Goal: Task Accomplishment & Management: Manage account settings

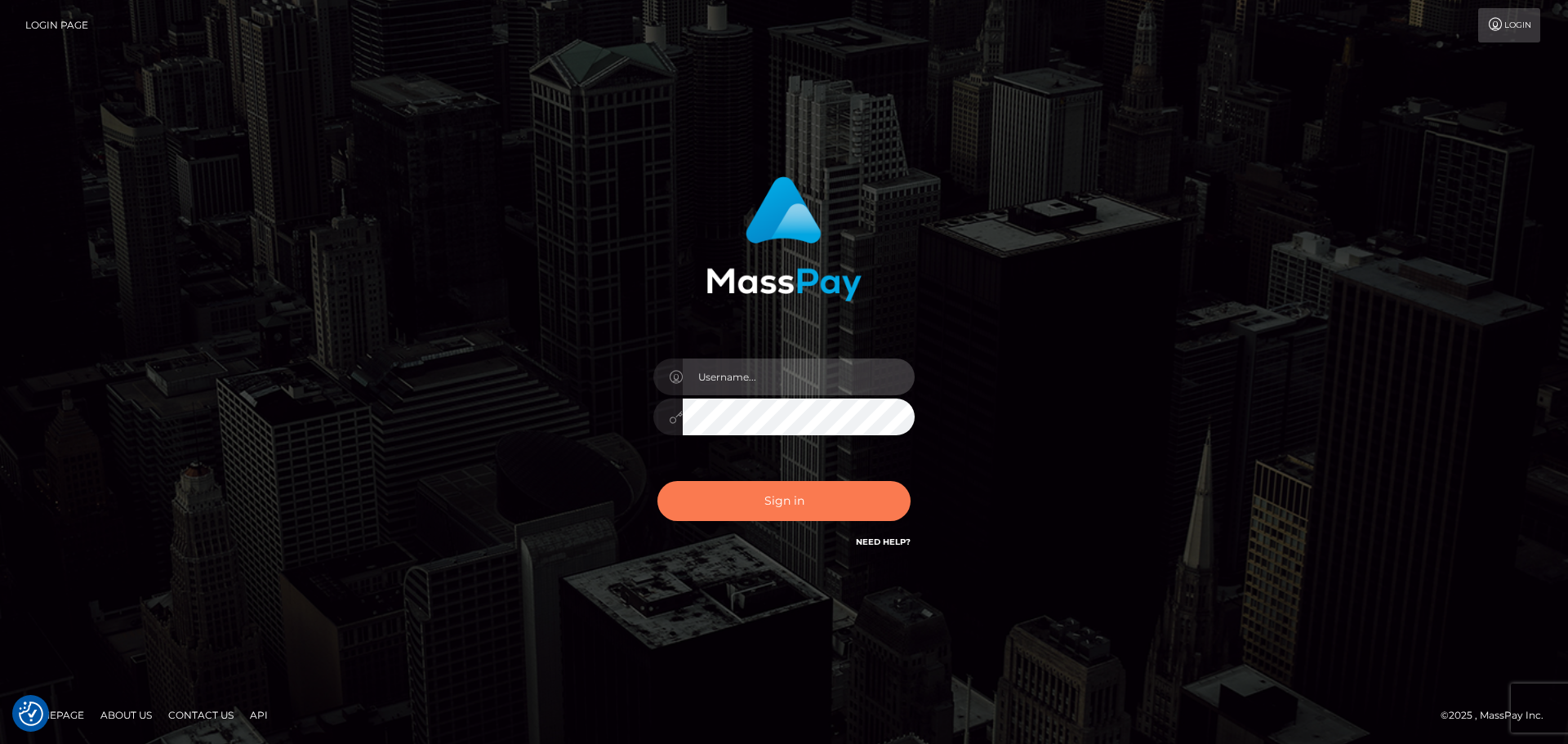
type input "Bedis"
click at [789, 491] on button "Sign in" at bounding box center [783, 501] width 253 height 40
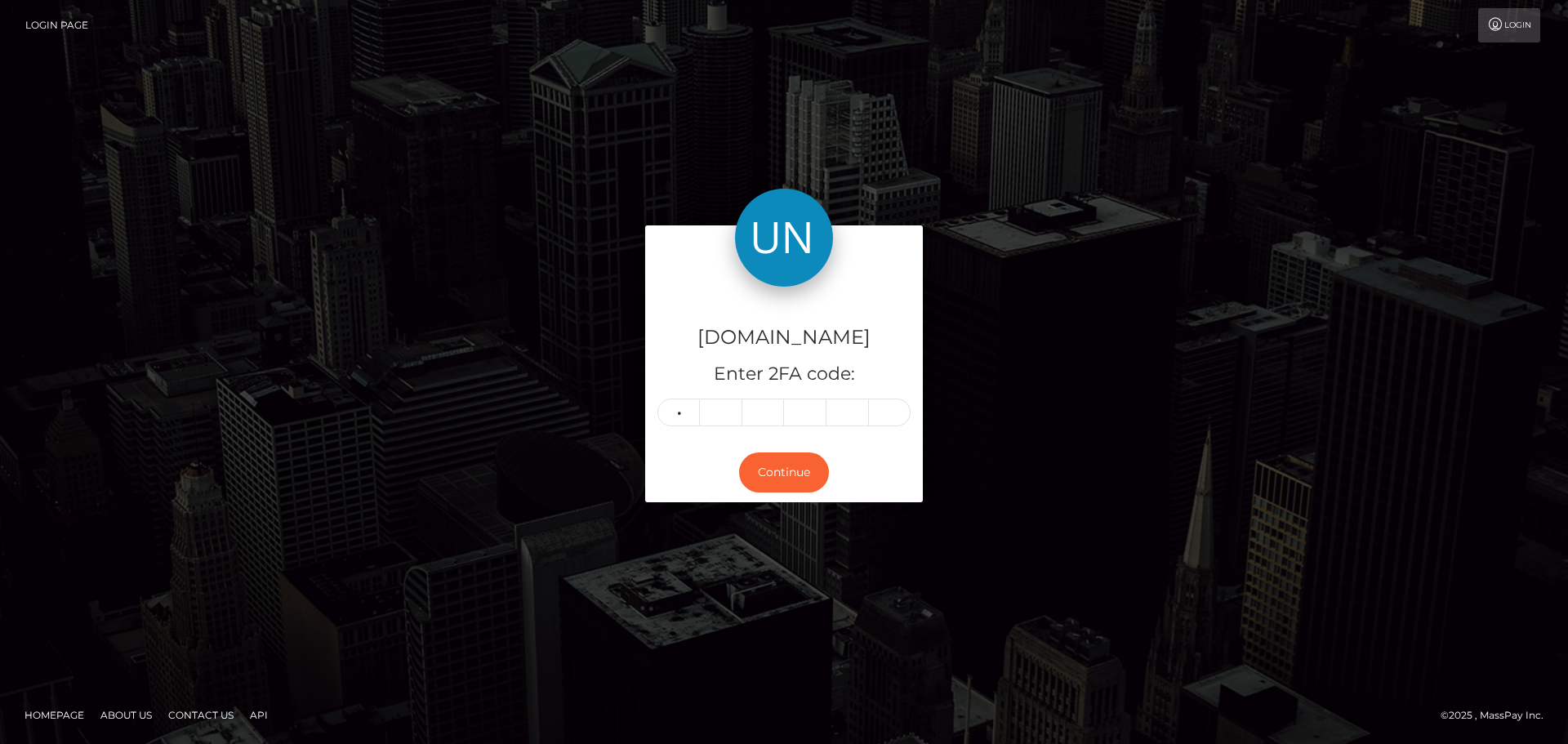
type input "2"
type input "9"
type input "8"
type input "6"
type input "9"
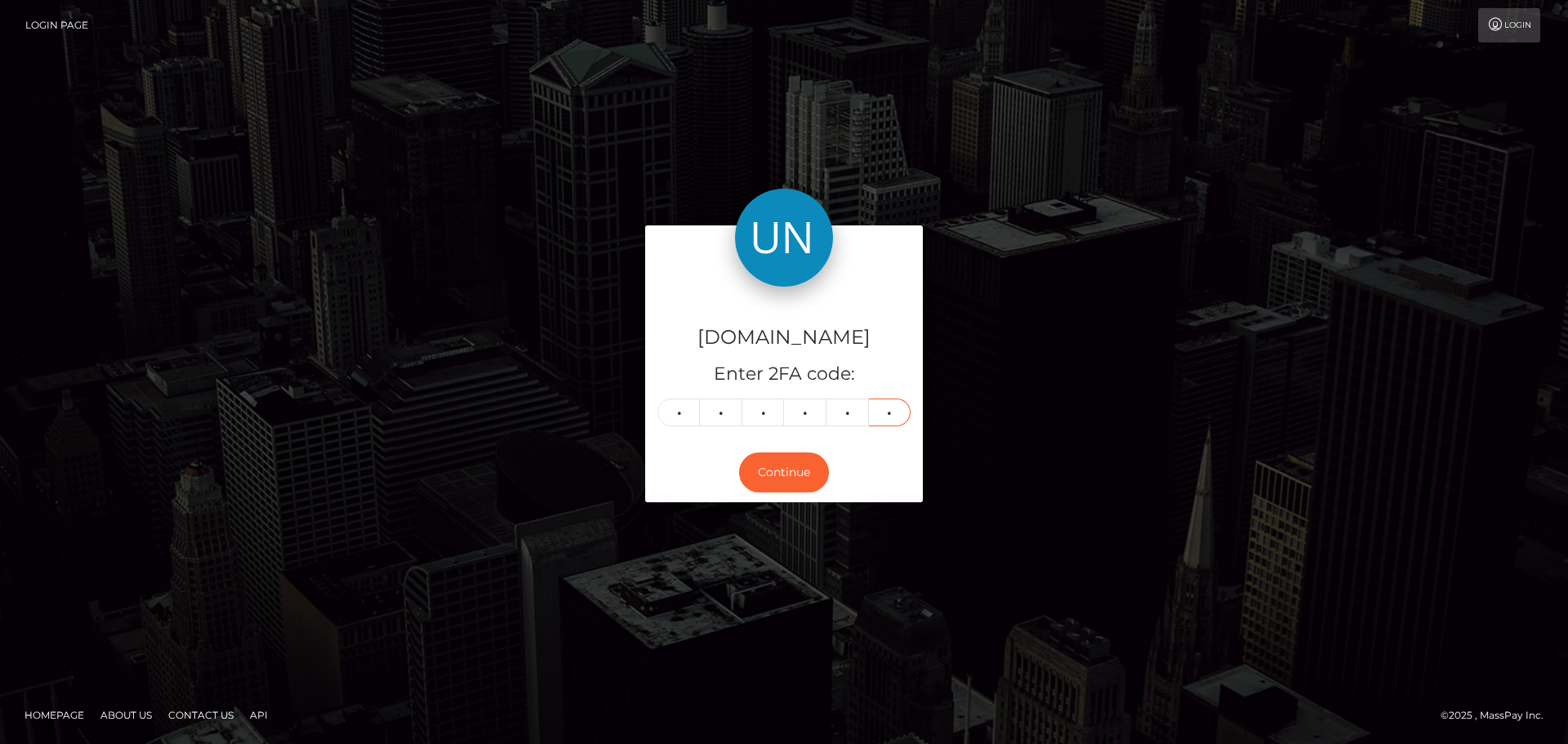
type input "6"
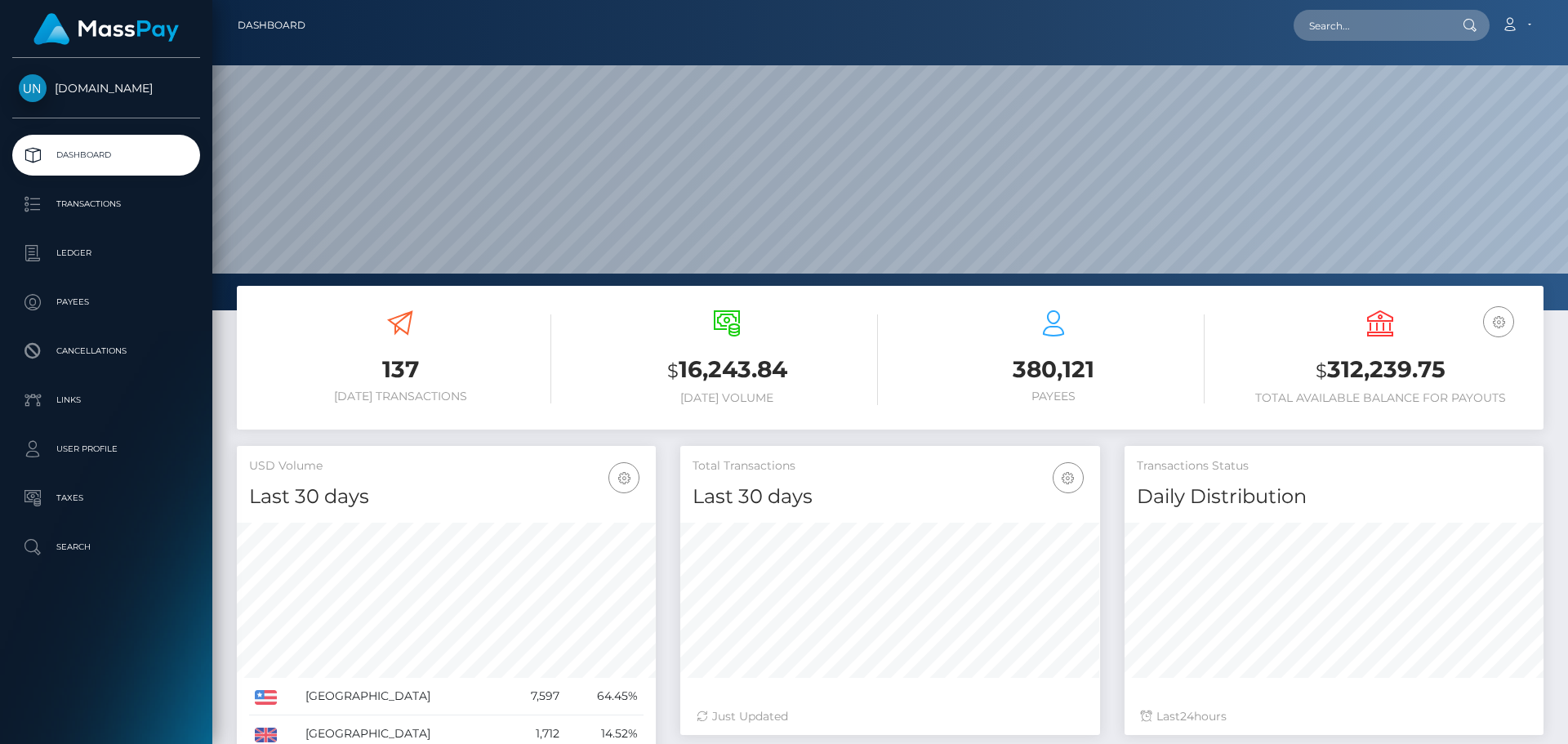
scroll to position [290, 420]
click at [1378, 29] on input "text" at bounding box center [1371, 25] width 154 height 31
paste input "jordan_espn93@hotmail.com"
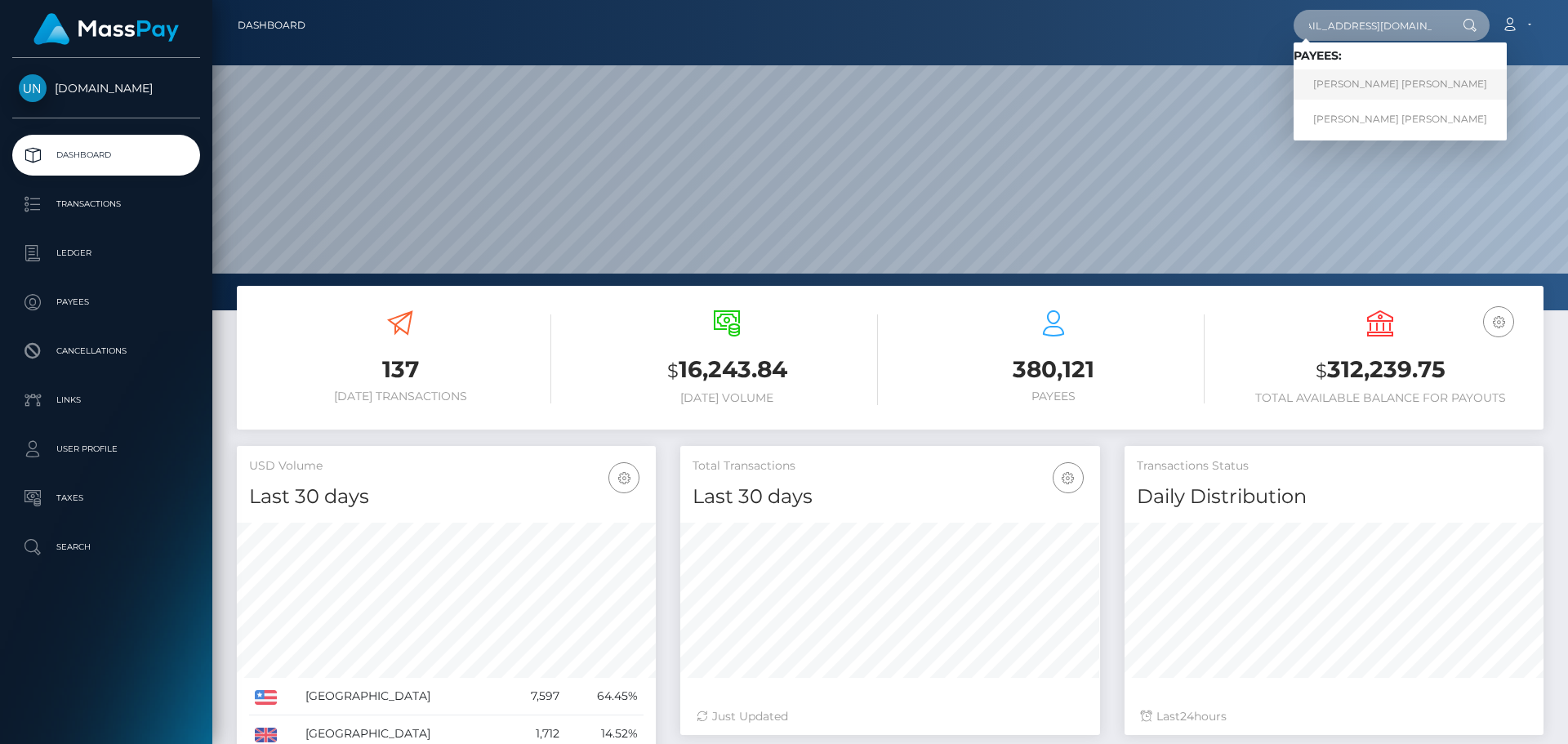
type input "jordan_espn93@hotmail.com"
click at [1386, 95] on link "ITALO JORDAN ESPINOZA TORRES" at bounding box center [1400, 84] width 213 height 30
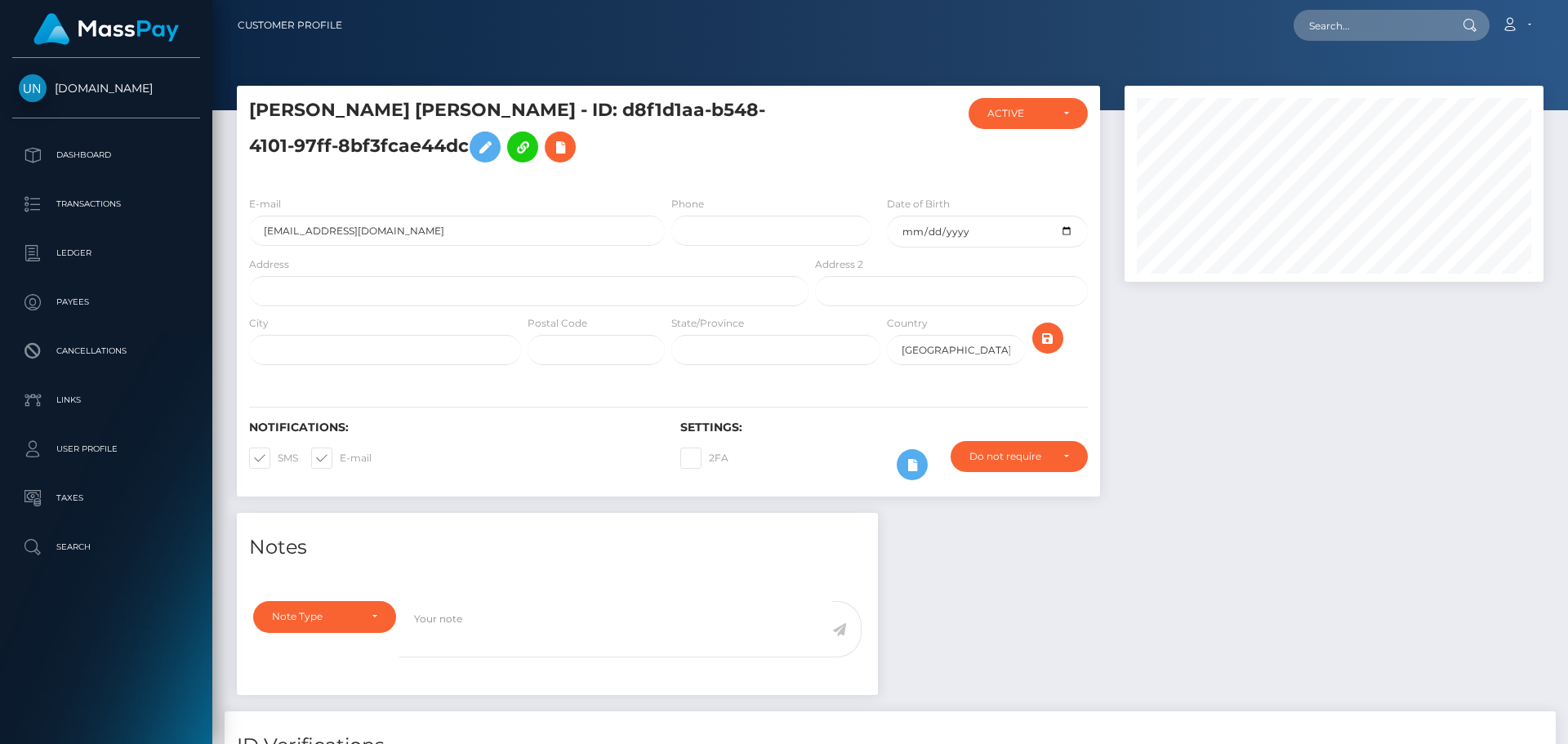
scroll to position [196, 420]
click at [443, 286] on input "text" at bounding box center [529, 291] width 560 height 30
paste input "[STREET_ADDRESS][PERSON_NAME]"
type input "[STREET_ADDRESS][PERSON_NAME]"
click at [1052, 331] on icon "submit" at bounding box center [1048, 338] width 20 height 20
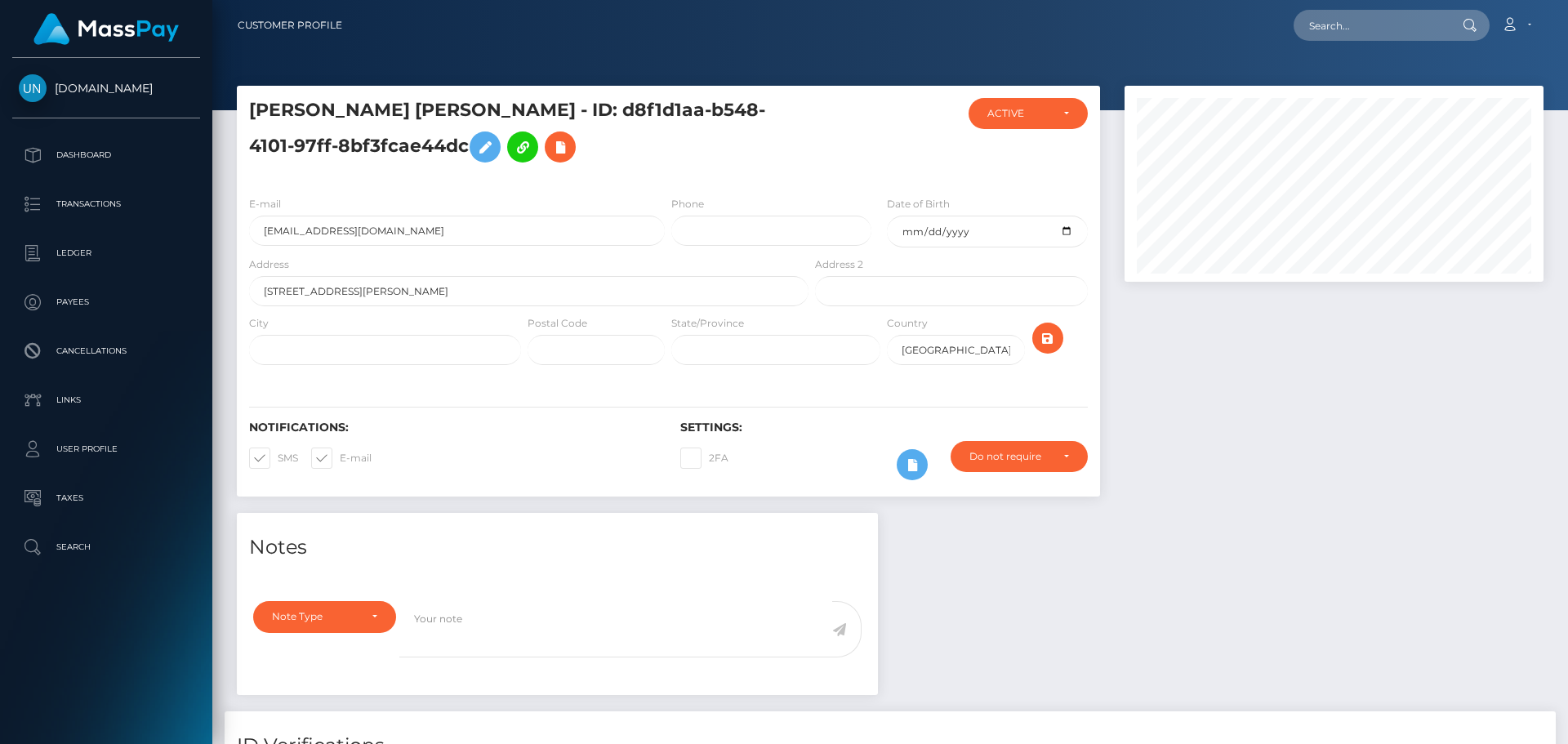
scroll to position [196, 420]
